Goal: Task Accomplishment & Management: Complete application form

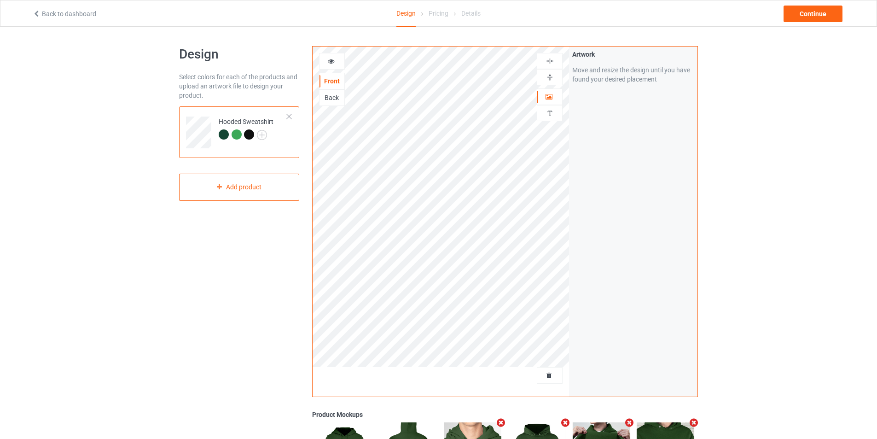
click at [569, 219] on div "Artwork Move and resize the design until you have found your desired placement" at bounding box center [633, 221] width 128 height 350
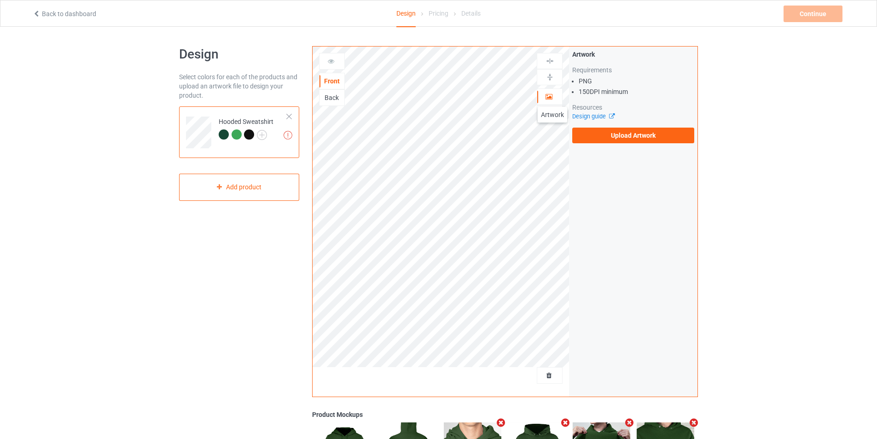
click at [552, 98] on icon at bounding box center [549, 95] width 8 height 6
click at [633, 130] on label "Upload Artwork" at bounding box center [633, 135] width 122 height 16
click at [0, 0] on input "Upload Artwork" at bounding box center [0, 0] width 0 height 0
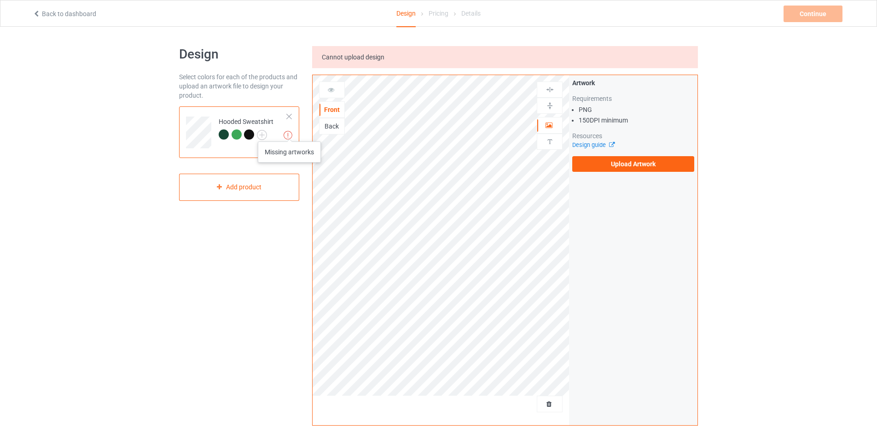
click at [289, 132] on img at bounding box center [287, 135] width 9 height 9
click at [626, 167] on label "Upload Artwork" at bounding box center [633, 164] width 122 height 16
click at [0, 0] on input "Upload Artwork" at bounding box center [0, 0] width 0 height 0
click at [44, 18] on div "Back to dashboard" at bounding box center [163, 13] width 275 height 9
click at [44, 14] on link "Back to dashboard" at bounding box center [65, 13] width 64 height 7
